Goal: Book appointment/travel/reservation

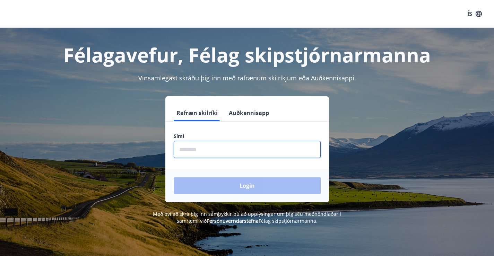
click at [195, 151] on input "phone" at bounding box center [247, 149] width 147 height 17
type input "********"
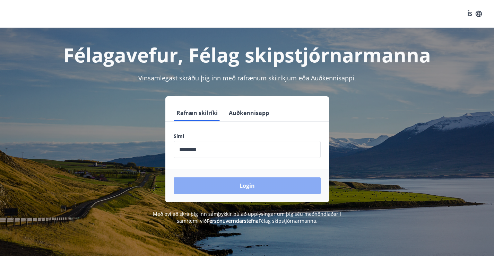
click at [248, 187] on button "Login" at bounding box center [247, 185] width 147 height 17
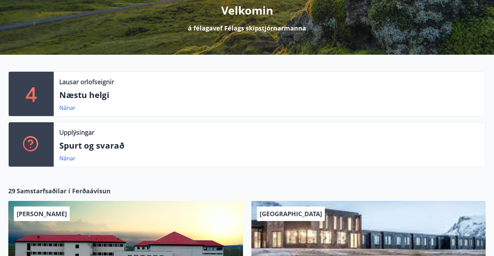
scroll to position [104, 0]
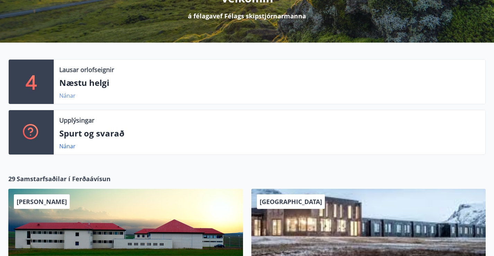
click at [70, 99] on link "Nánar" at bounding box center [67, 96] width 16 height 8
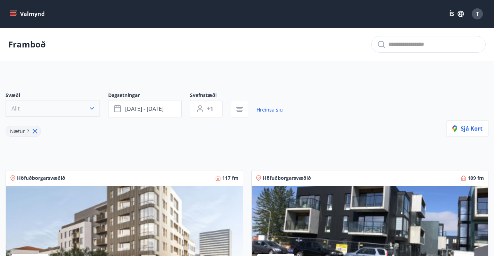
click at [92, 112] on icon "button" at bounding box center [91, 108] width 7 height 7
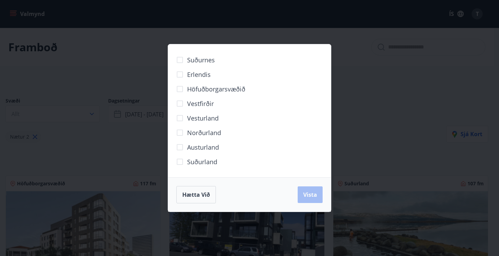
click at [200, 89] on span "Höfuðborgarsvæðið" at bounding box center [216, 89] width 58 height 9
click at [307, 193] on span "Vista" at bounding box center [310, 195] width 14 height 8
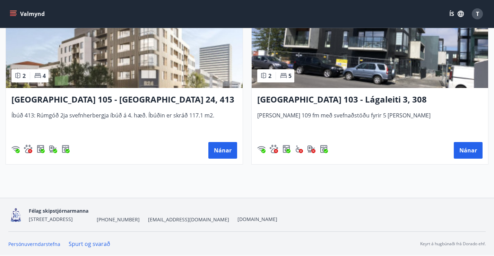
scroll to position [156, 0]
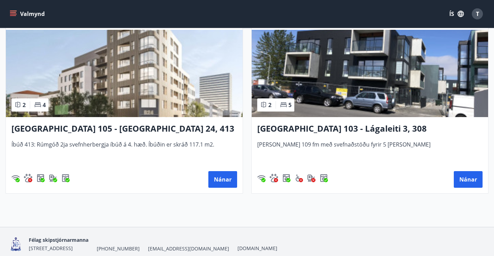
click at [95, 135] on h3 "Reykjavík 105 - Borgartún 24, 413" at bounding box center [124, 129] width 226 height 12
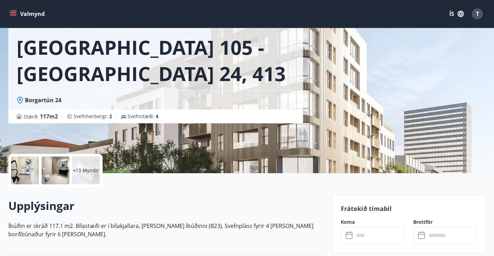
scroll to position [69, 0]
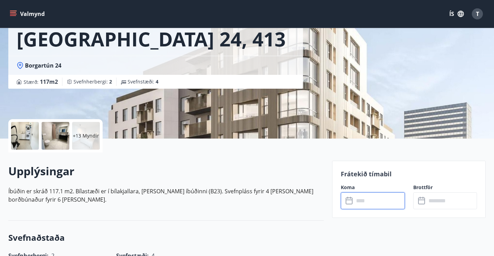
click at [362, 200] on input "text" at bounding box center [379, 200] width 51 height 17
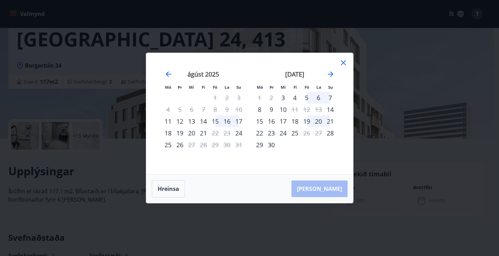
click at [215, 122] on div "15" at bounding box center [215, 121] width 12 height 12
click at [240, 122] on div "17" at bounding box center [239, 121] width 12 height 12
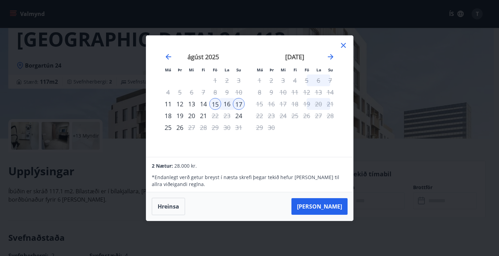
click at [344, 43] on icon at bounding box center [343, 45] width 8 height 8
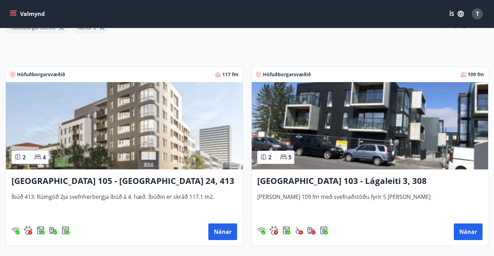
scroll to position [104, 0]
click at [257, 187] on h3 "Reykjavík 103 - Lágaleiti 3, 308" at bounding box center [370, 181] width 226 height 12
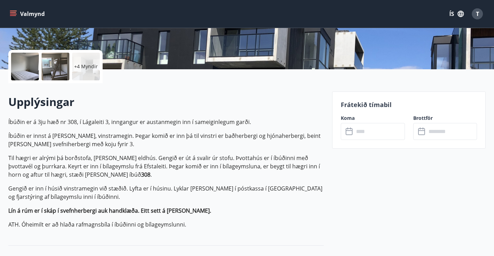
scroll to position [69, 0]
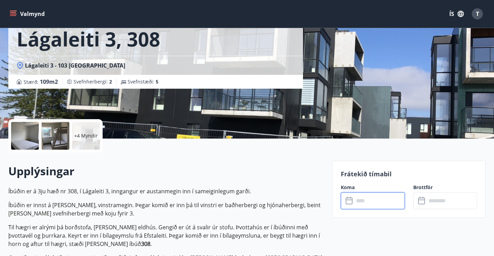
click at [363, 201] on input "text" at bounding box center [379, 200] width 51 height 17
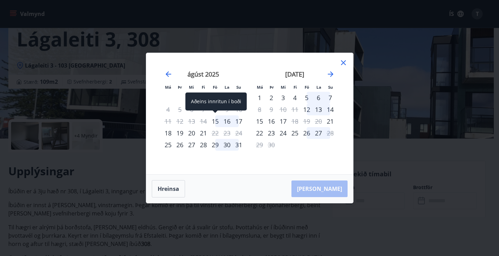
click at [217, 122] on div "15" at bounding box center [215, 121] width 12 height 12
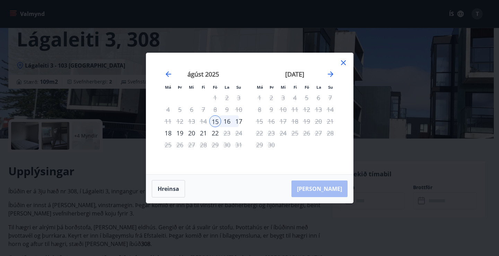
click at [239, 122] on div "17" at bounding box center [239, 121] width 12 height 12
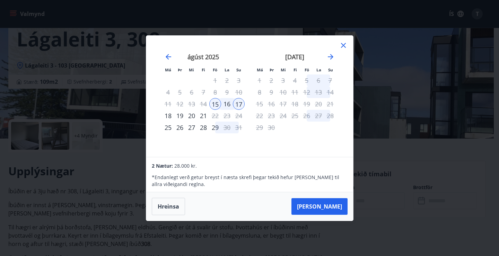
click at [345, 45] on icon at bounding box center [343, 45] width 8 height 8
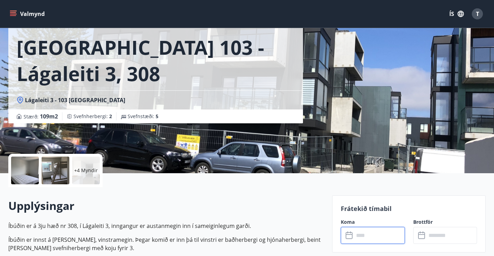
scroll to position [0, 0]
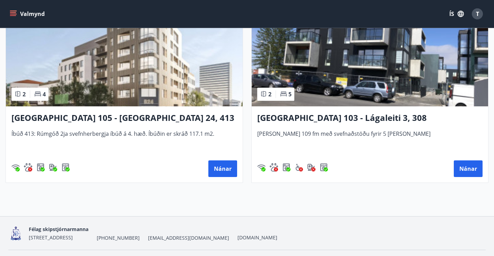
scroll to position [174, 0]
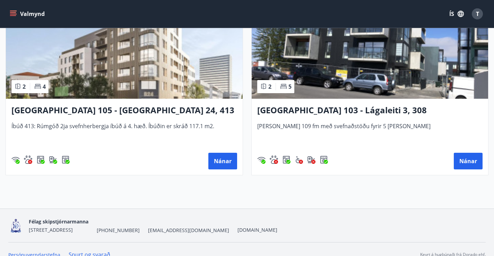
click at [257, 115] on h3 "Reykjavík 103 - Lágaleiti 3, 308" at bounding box center [370, 110] width 226 height 12
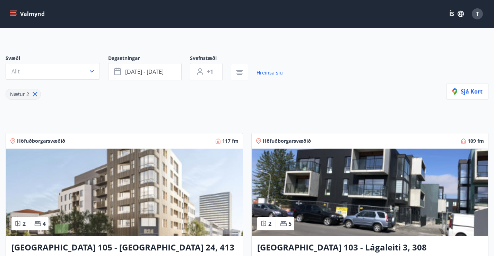
scroll to position [104, 0]
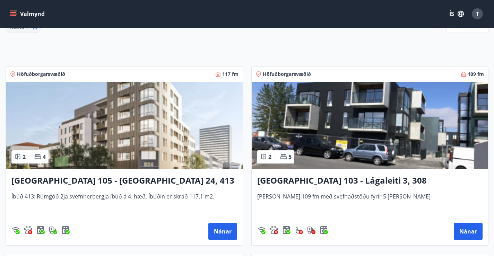
click at [98, 185] on h3 "Reykjavík 105 - Borgartún 24, 413" at bounding box center [124, 181] width 226 height 12
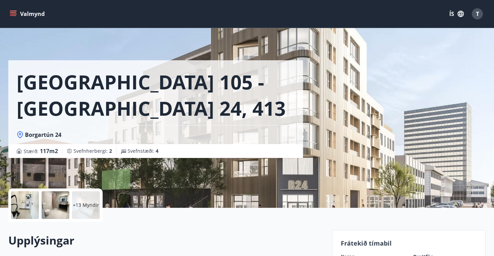
scroll to position [104, 0]
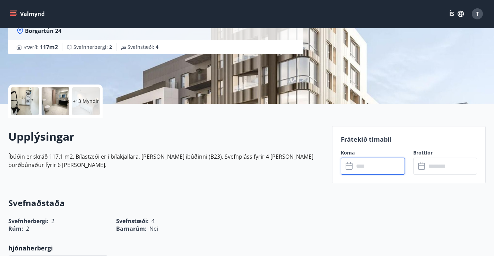
click at [366, 167] on input "text" at bounding box center [379, 166] width 51 height 17
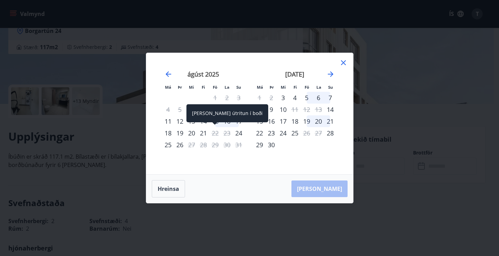
click at [215, 122] on div "Aðeins útritun í boði" at bounding box center [228, 113] width 82 height 18
click at [239, 123] on span at bounding box center [238, 123] width 5 height 3
click at [217, 122] on div "Aðeins útritun í boði" at bounding box center [228, 113] width 82 height 18
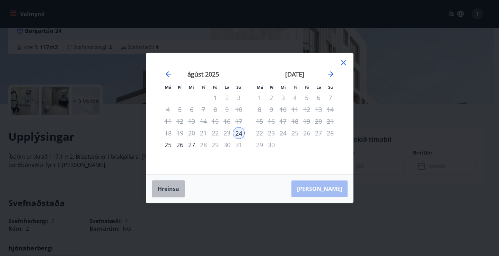
click at [178, 186] on button "Hreinsa" at bounding box center [168, 188] width 33 height 17
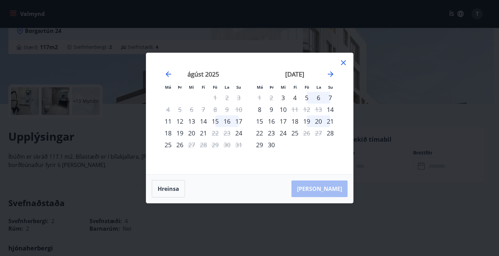
click at [343, 62] on icon at bounding box center [343, 62] width 5 height 5
